Goal: Transaction & Acquisition: Purchase product/service

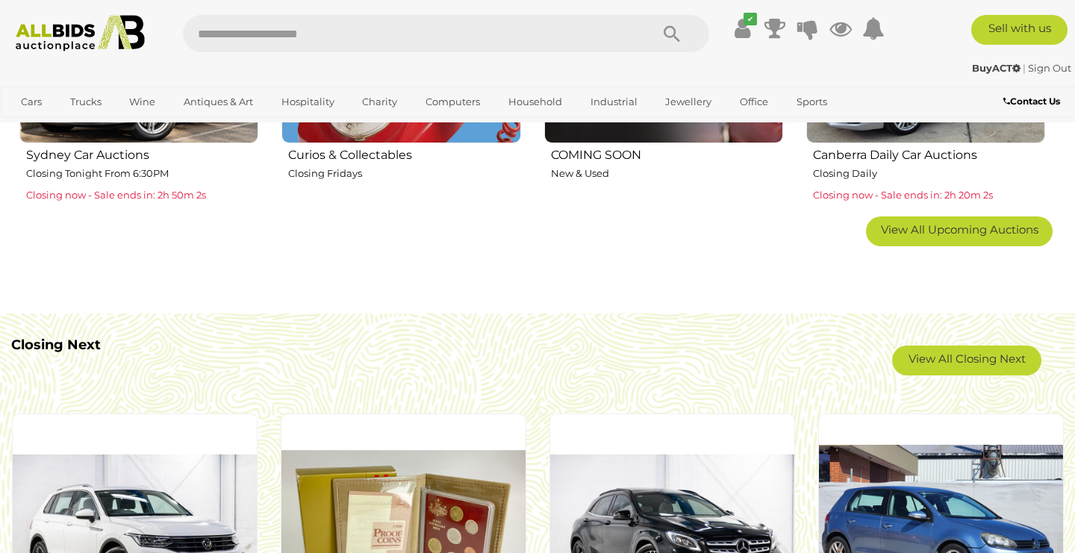
scroll to position [1077, 0]
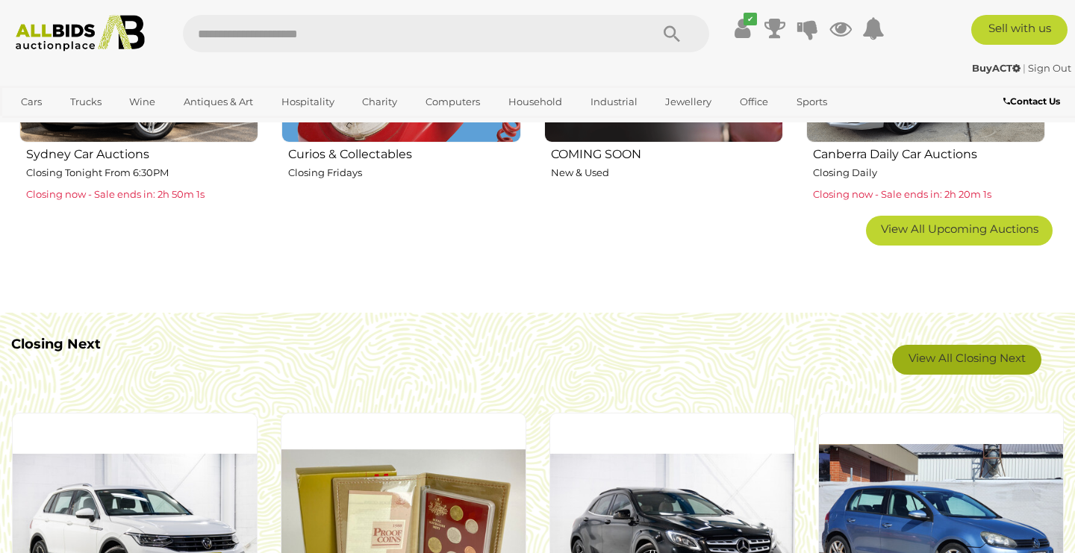
click at [955, 358] on link "View All Closing Next" at bounding box center [966, 360] width 149 height 30
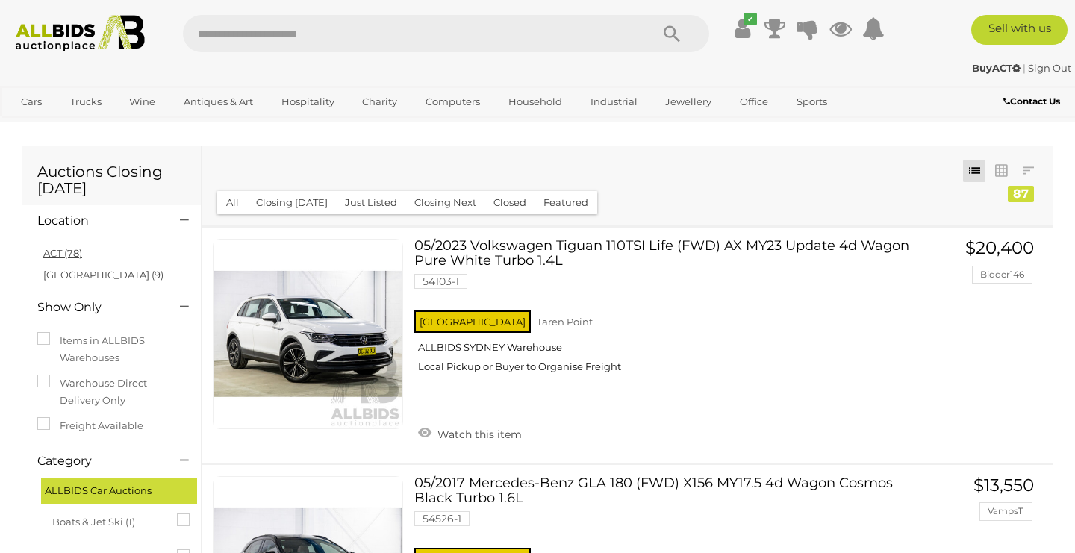
click at [62, 254] on link "ACT (78)" at bounding box center [62, 253] width 39 height 12
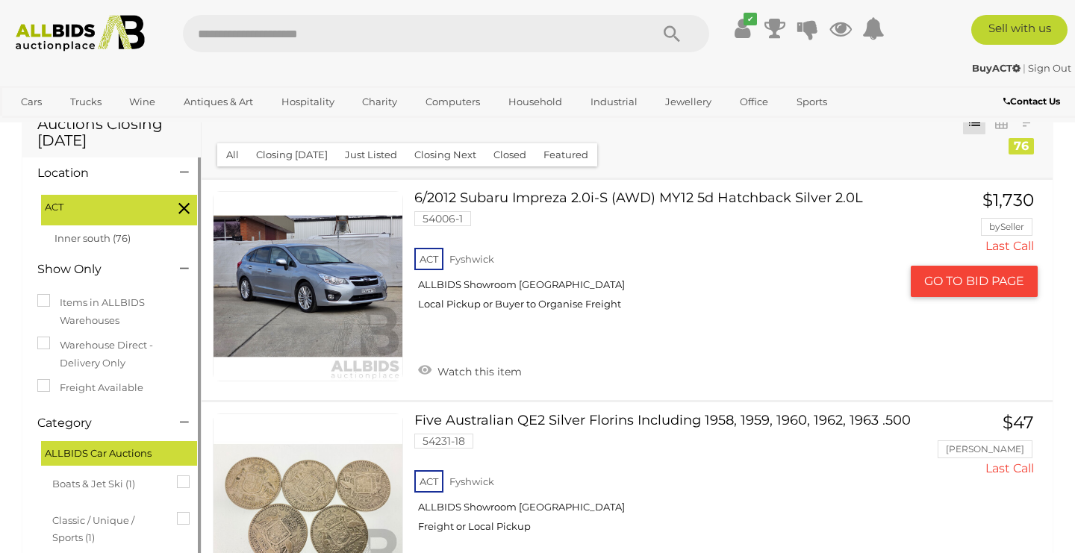
scroll to position [47, 0]
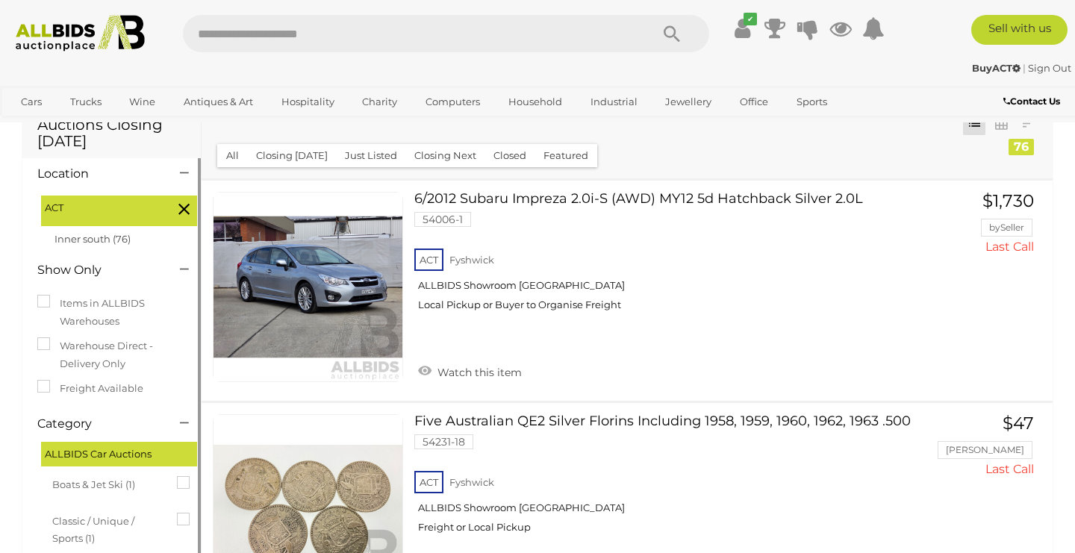
click at [448, 156] on button "Closing Next" at bounding box center [445, 155] width 80 height 23
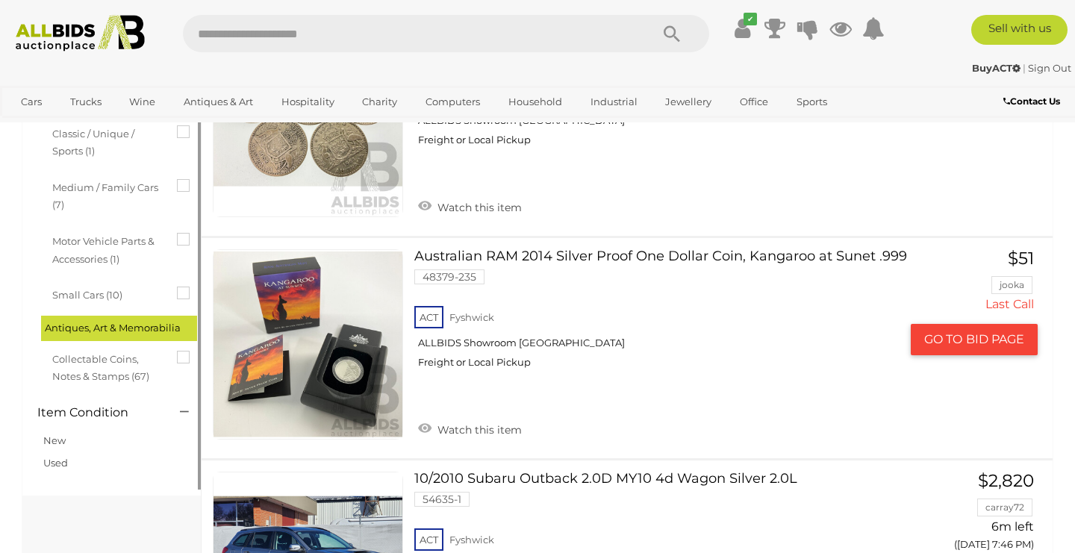
scroll to position [438, 0]
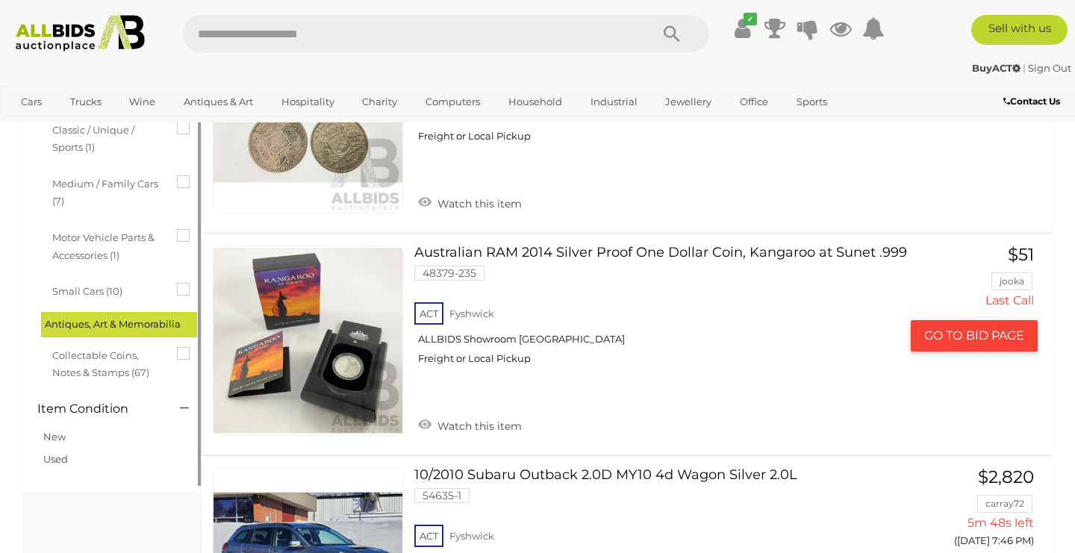
click at [585, 253] on link "Australian RAM 2014 Silver Proof One Dollar Coin, Kangaroo at Sunet .999 48379-…" at bounding box center [663, 311] width 474 height 131
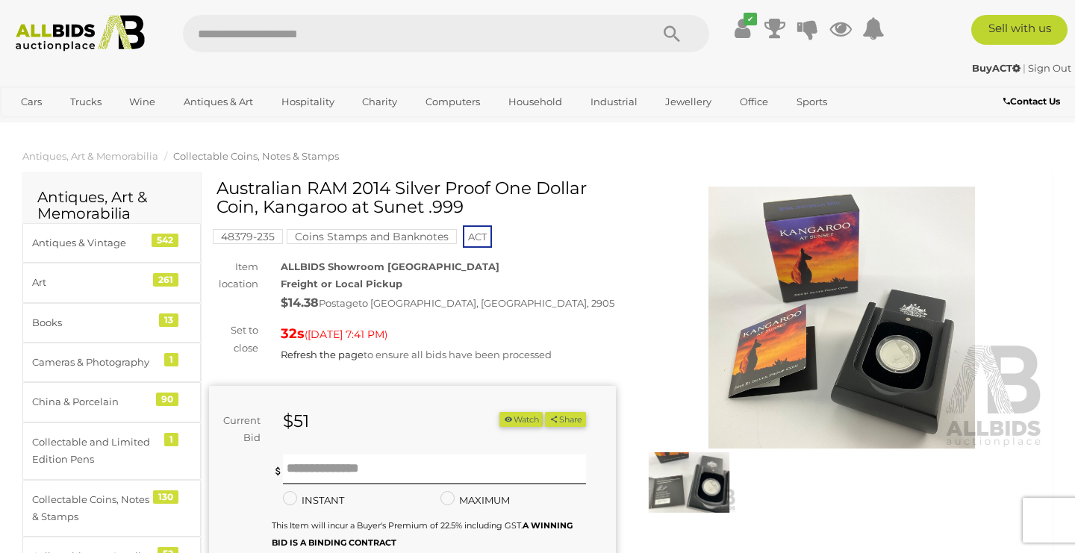
click at [821, 299] on img at bounding box center [841, 318] width 407 height 262
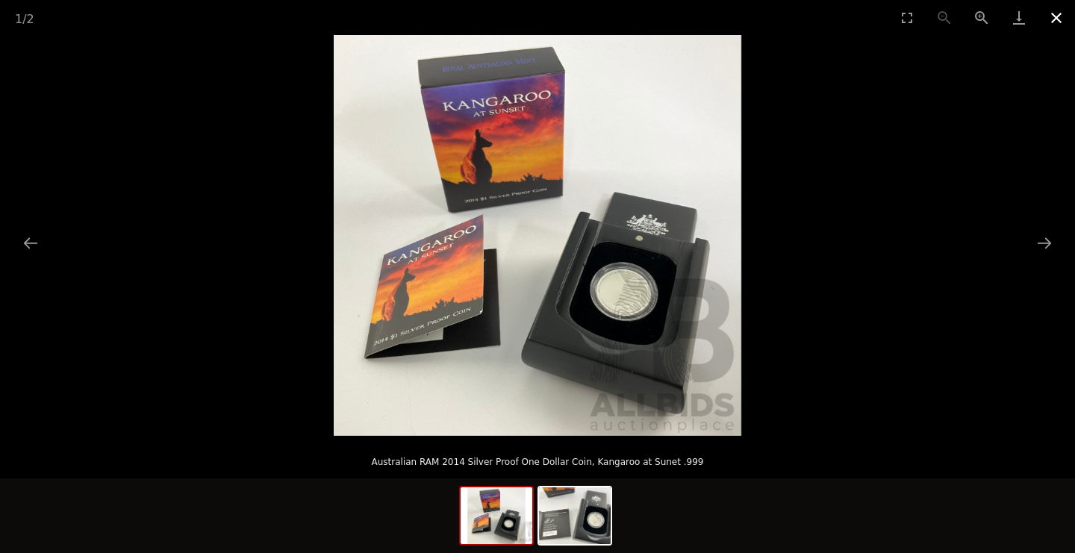
click at [1062, 16] on button "Close gallery" at bounding box center [1056, 17] width 37 height 35
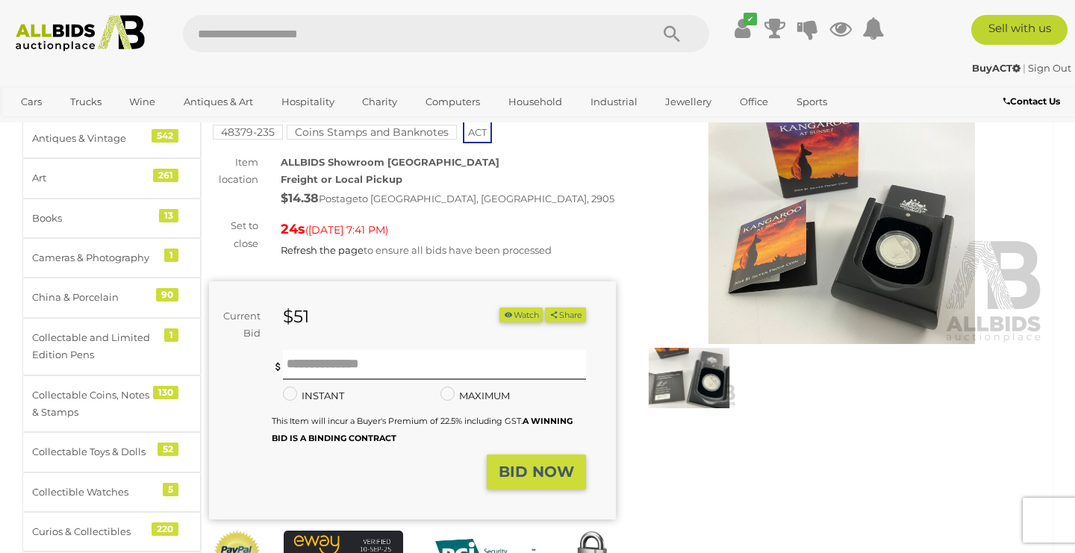
scroll to position [111, 0]
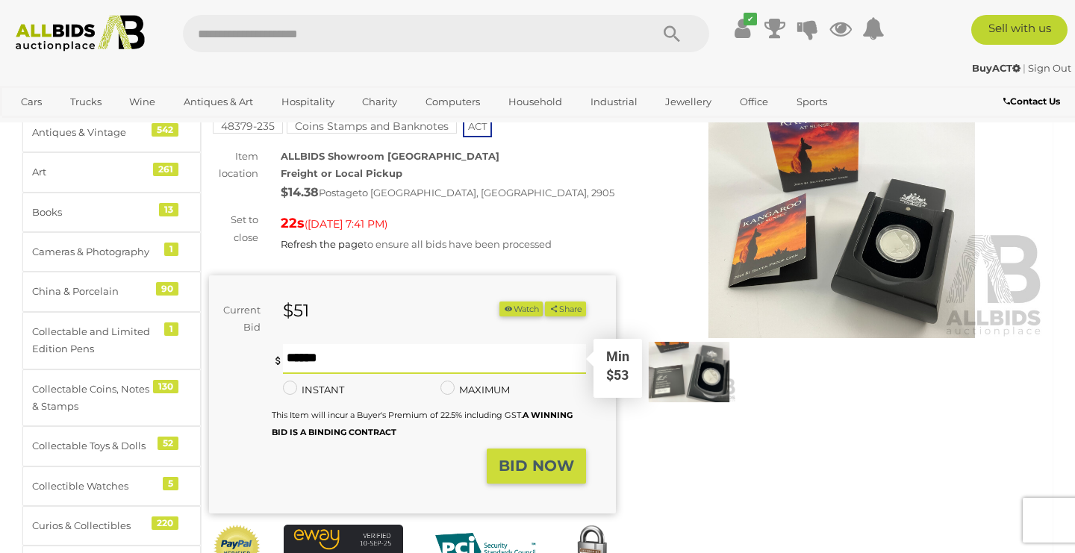
click at [469, 373] on input "text" at bounding box center [434, 359] width 303 height 30
type input "**"
click at [515, 462] on strong "BID NOW" at bounding box center [536, 466] width 75 height 18
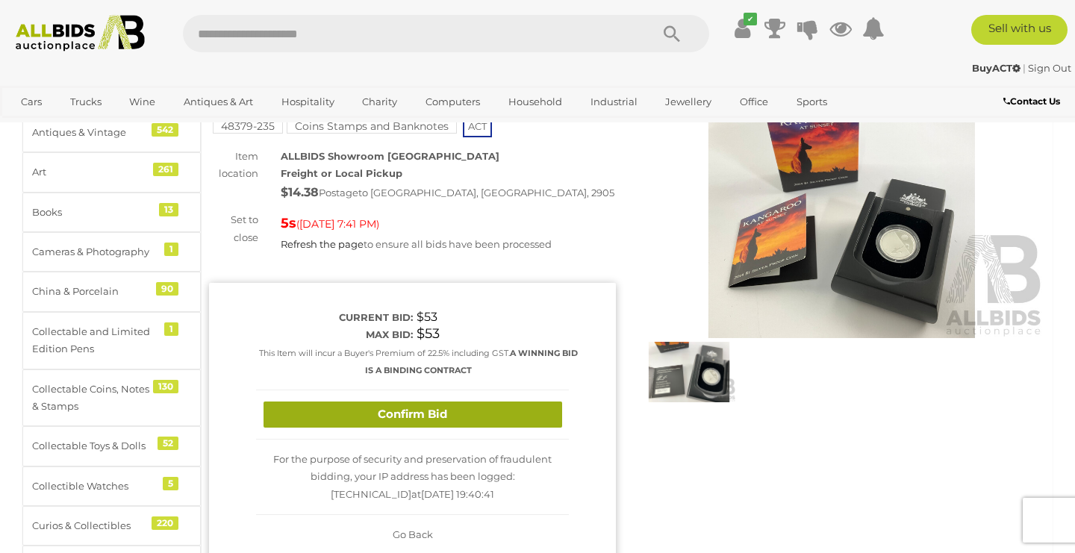
click at [402, 417] on button "Confirm Bid" at bounding box center [413, 415] width 299 height 26
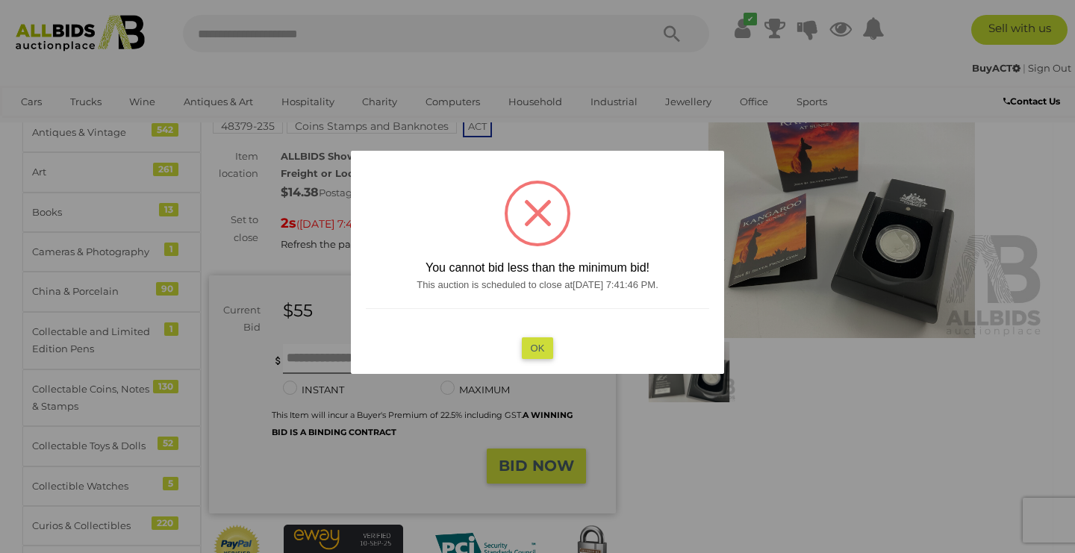
click at [535, 350] on button "OK" at bounding box center [538, 348] width 32 height 22
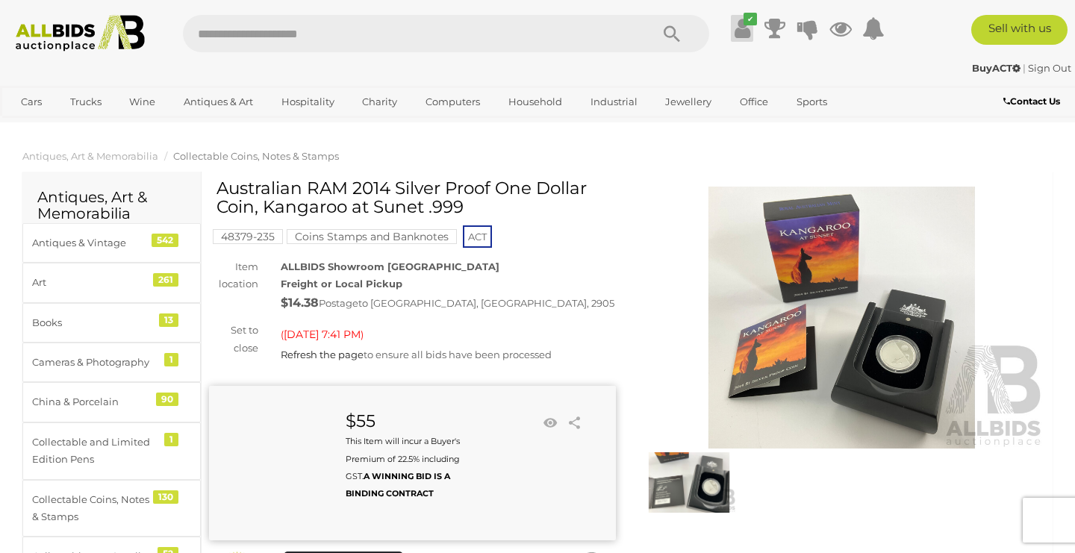
click at [744, 23] on icon "✔" at bounding box center [750, 19] width 13 height 13
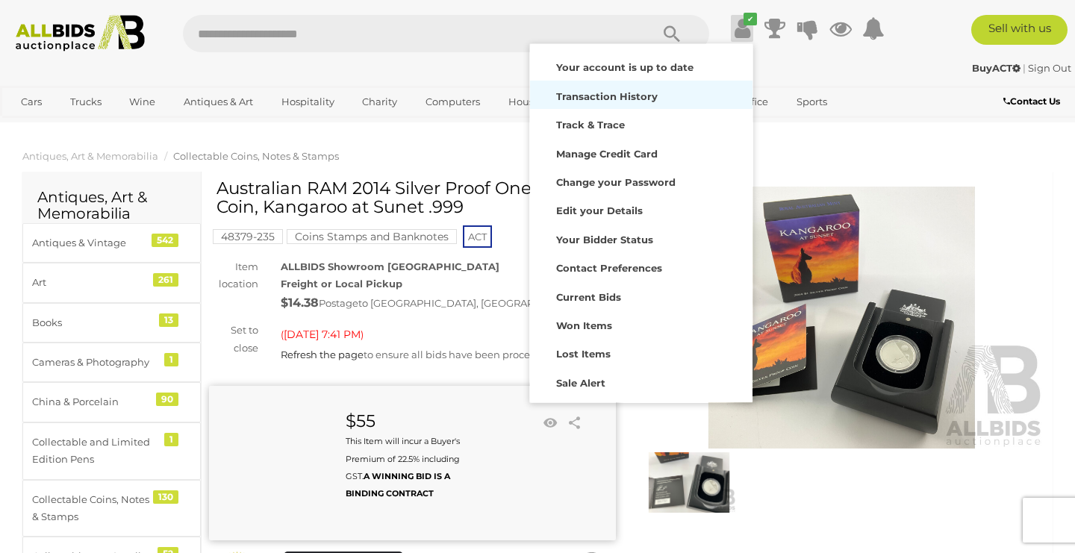
click at [615, 94] on strong "Transaction History" at bounding box center [607, 96] width 102 height 12
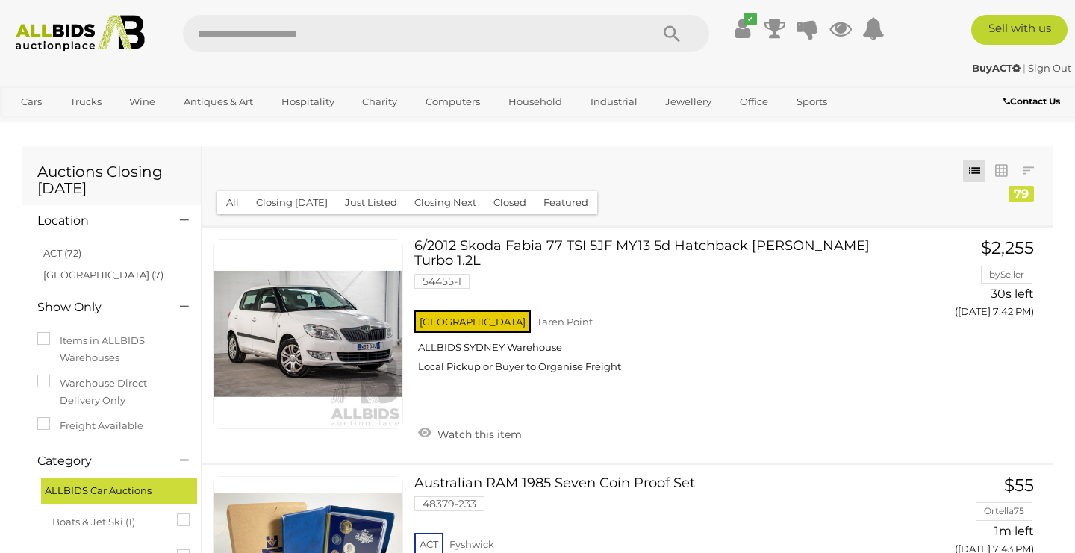
scroll to position [429, 0]
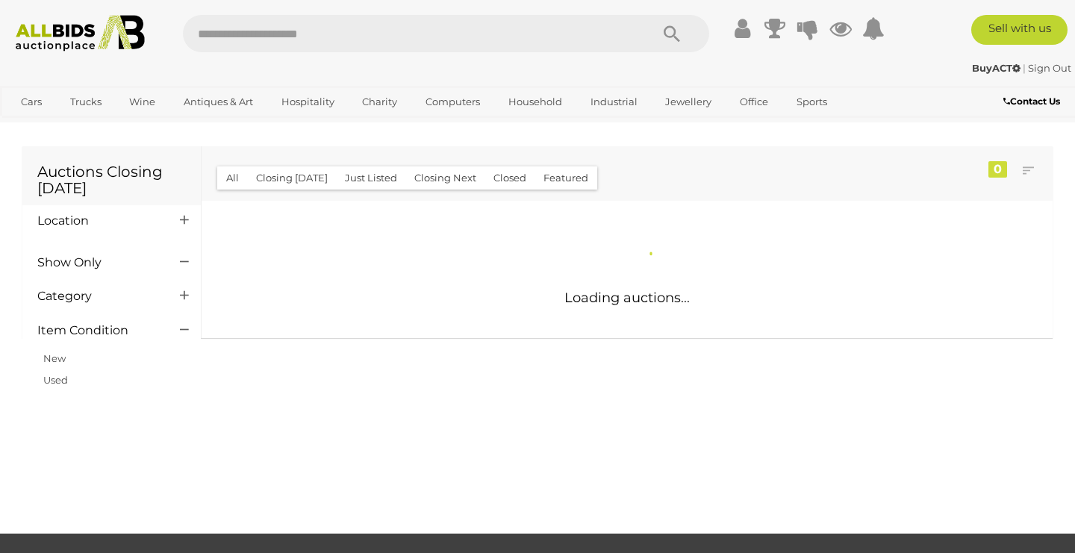
scroll to position [429, 0]
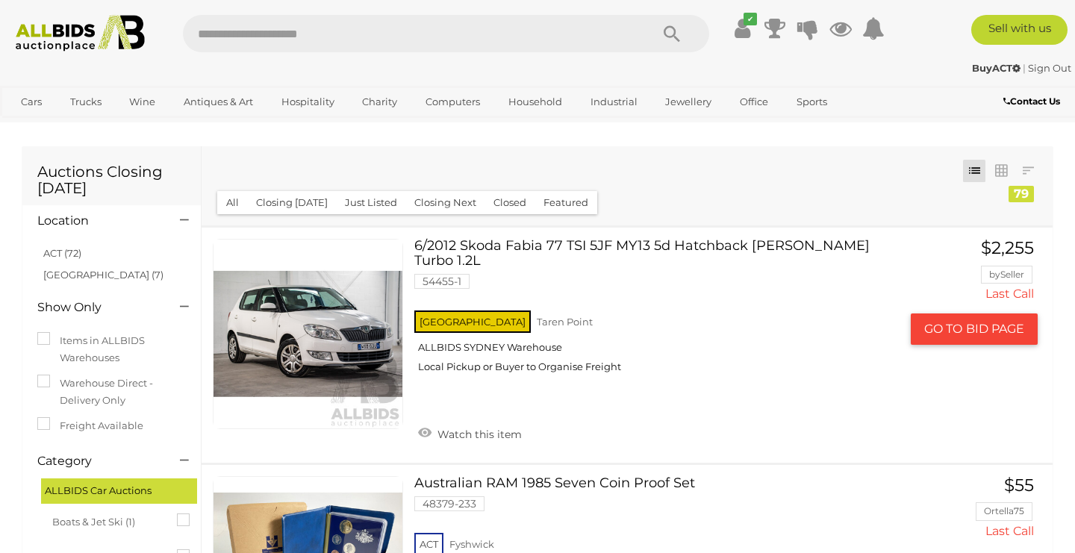
click at [604, 247] on link "6/2012 Skoda Fabia 77 TSI 5JF MY13 5d Hatchback Candy White Turbo 1.2L 54455-1 …" at bounding box center [663, 312] width 474 height 146
click at [68, 248] on link "ACT (72)" at bounding box center [62, 253] width 38 height 12
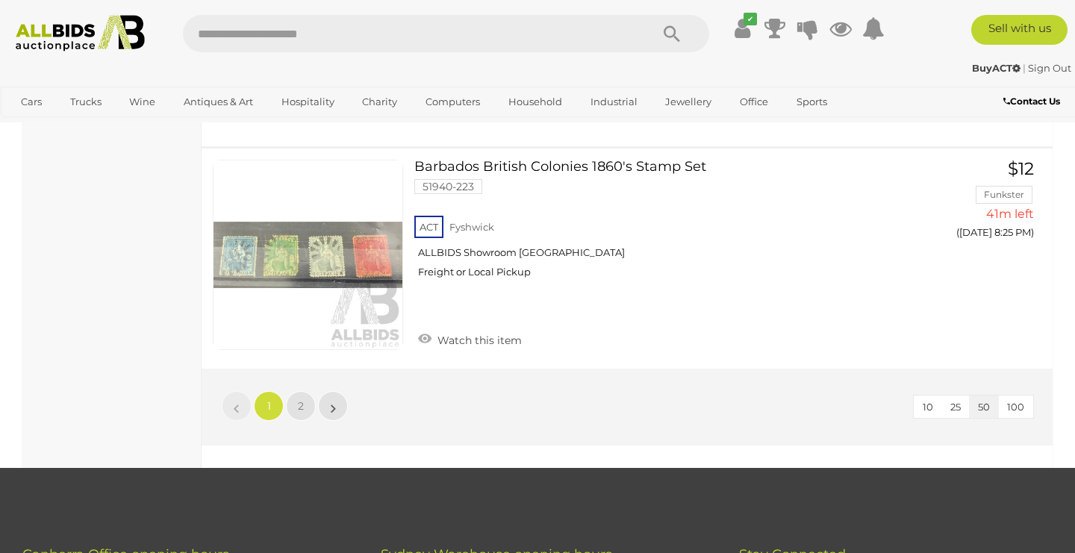
scroll to position [11459, 0]
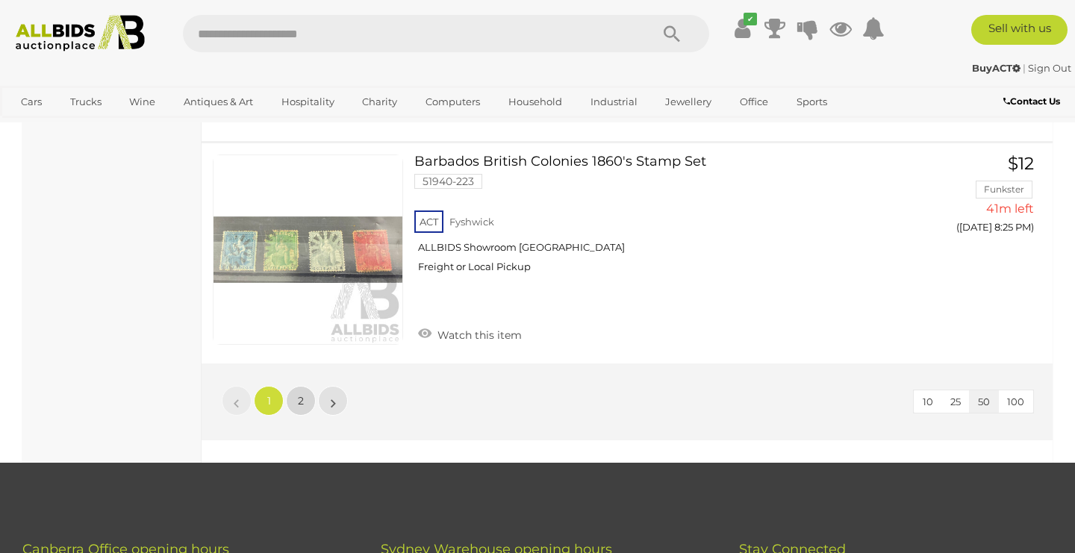
click at [303, 394] on span "2" at bounding box center [301, 400] width 6 height 13
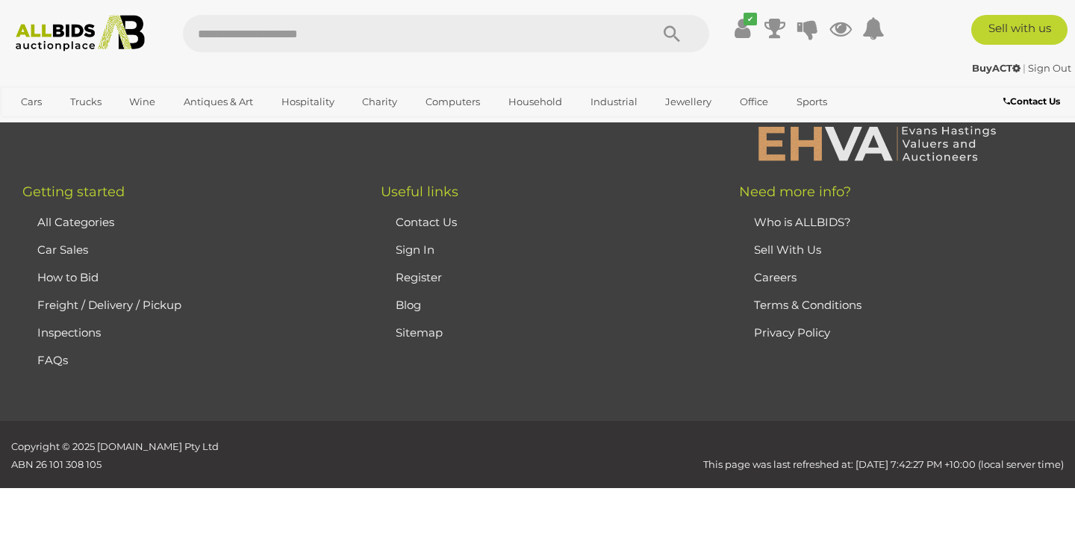
scroll to position [76, 0]
